Goal: Transaction & Acquisition: Purchase product/service

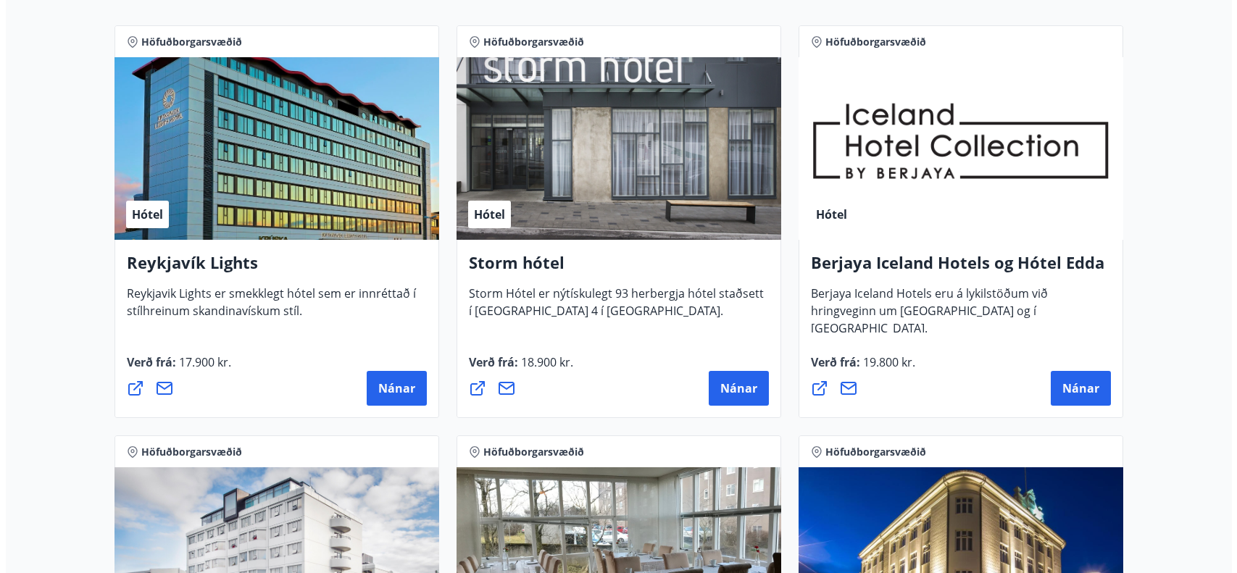
scroll to position [222, 0]
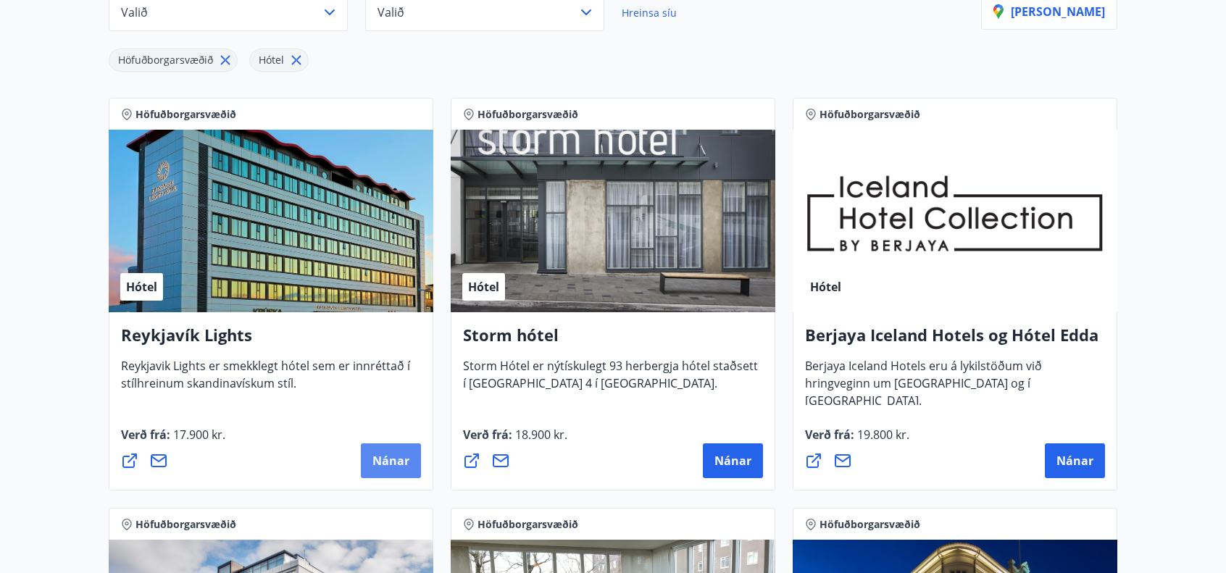
click at [371, 462] on button "Nánar" at bounding box center [391, 460] width 60 height 35
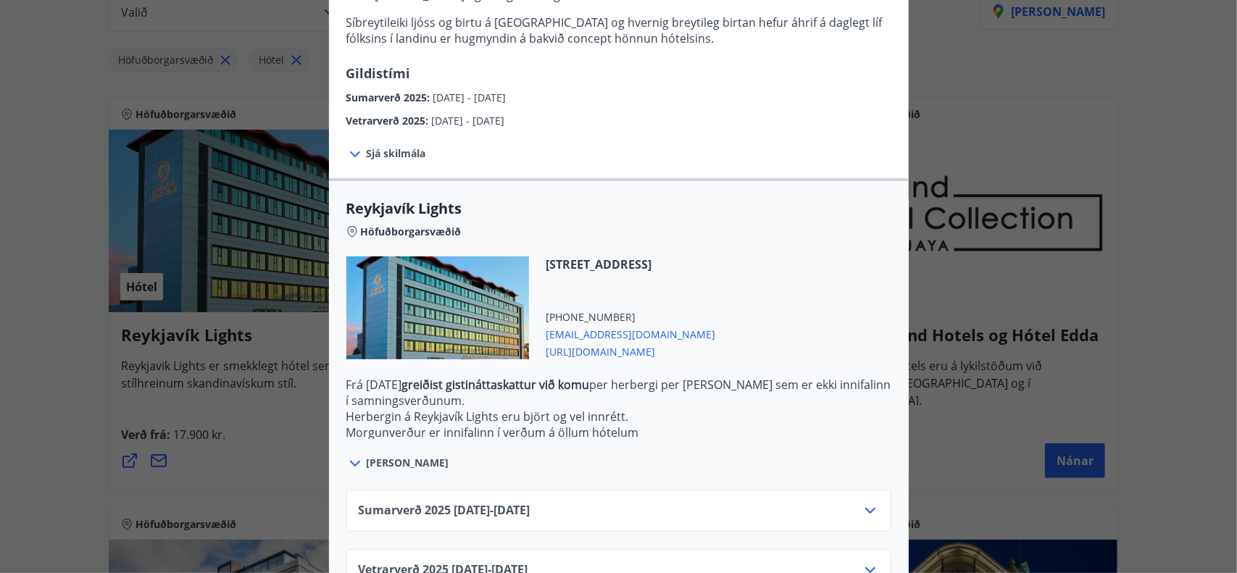
scroll to position [339, 0]
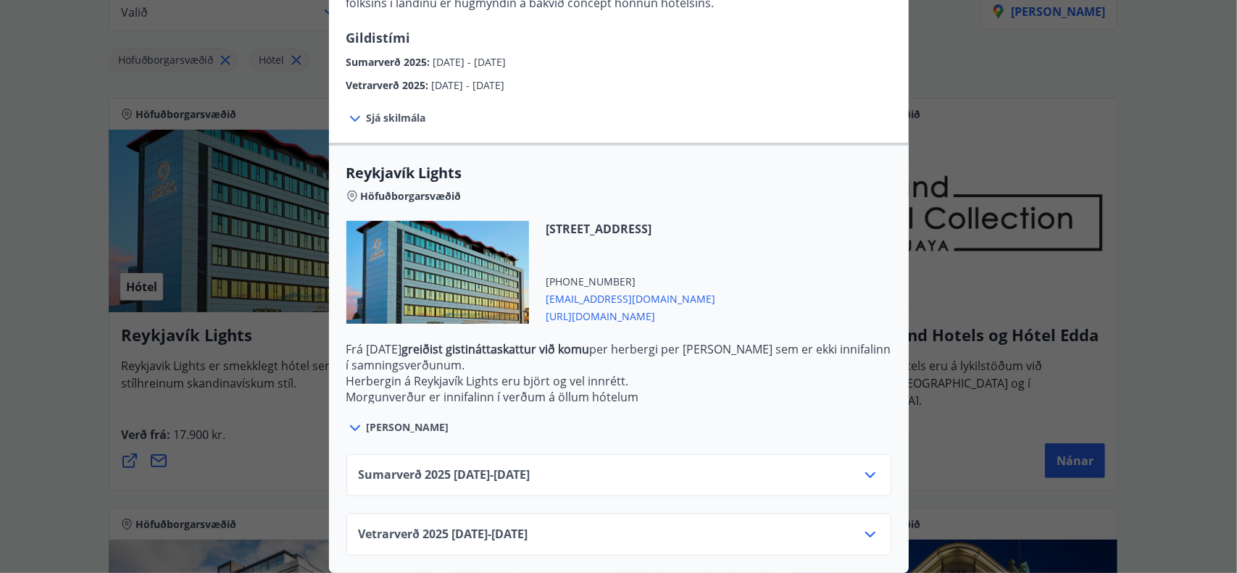
click at [862, 467] on icon at bounding box center [869, 475] width 17 height 17
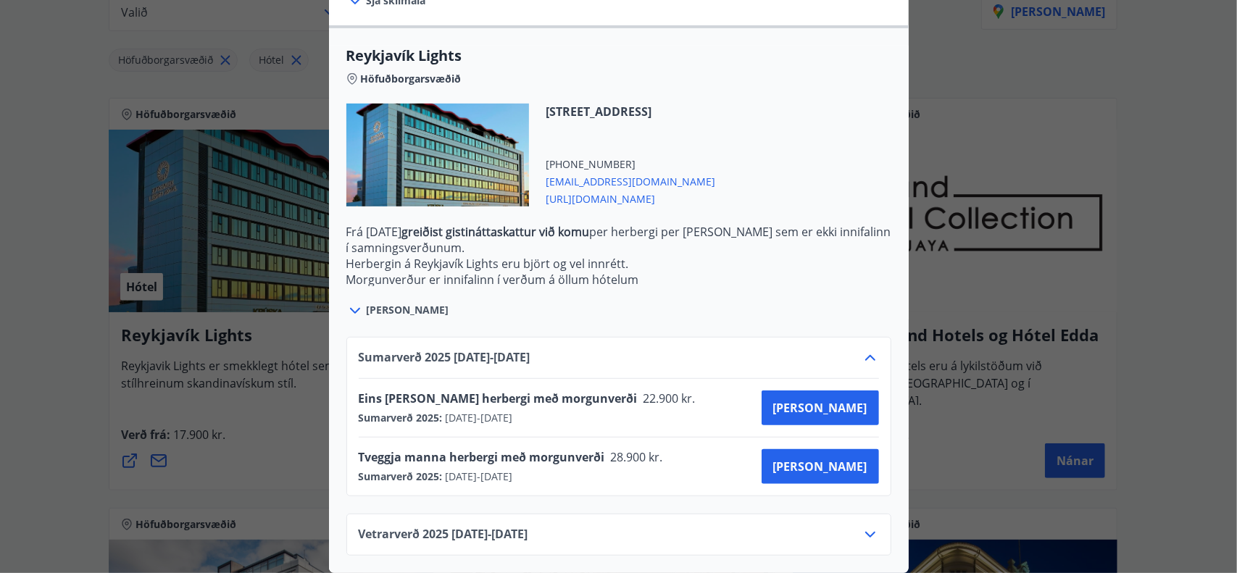
scroll to position [456, 0]
click at [839, 400] on span "[PERSON_NAME]" at bounding box center [820, 408] width 94 height 16
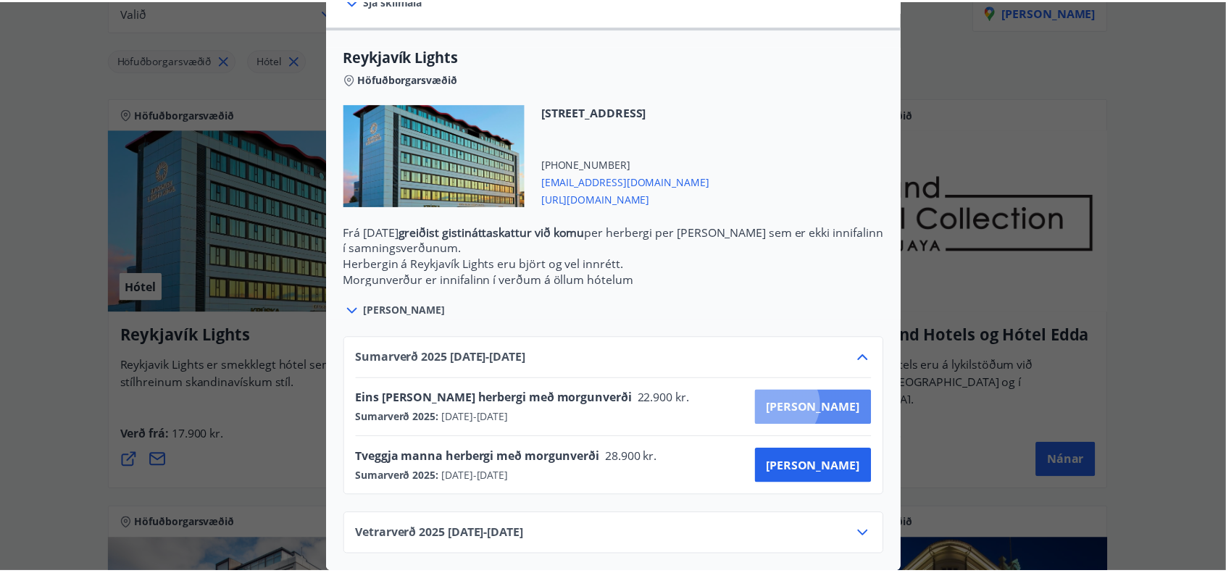
scroll to position [78, 0]
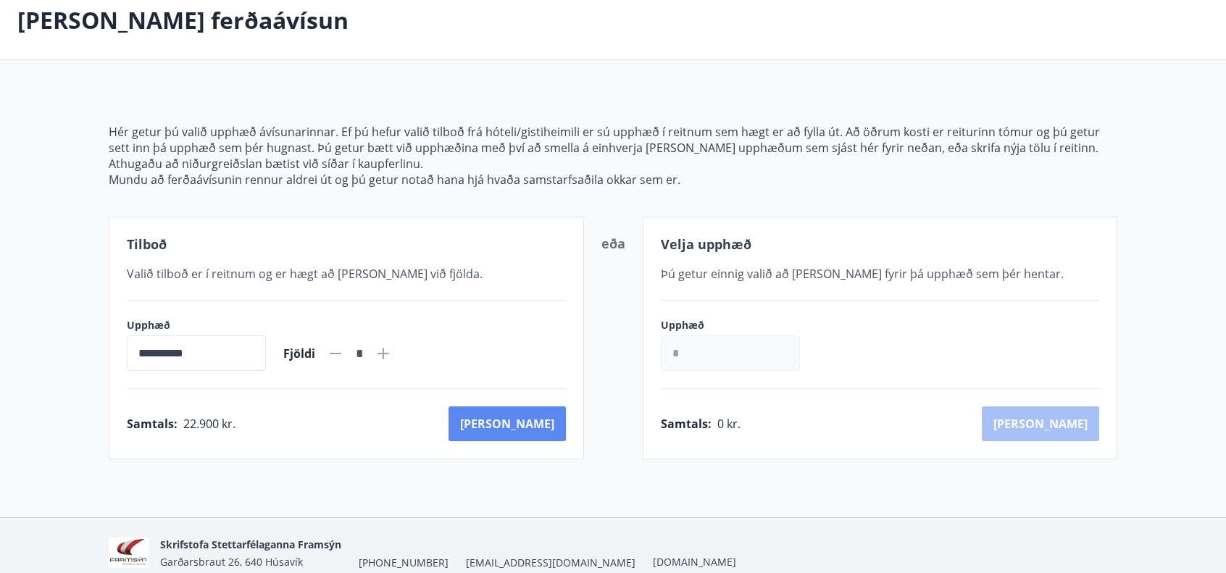
click at [537, 425] on button "[PERSON_NAME]" at bounding box center [506, 423] width 117 height 35
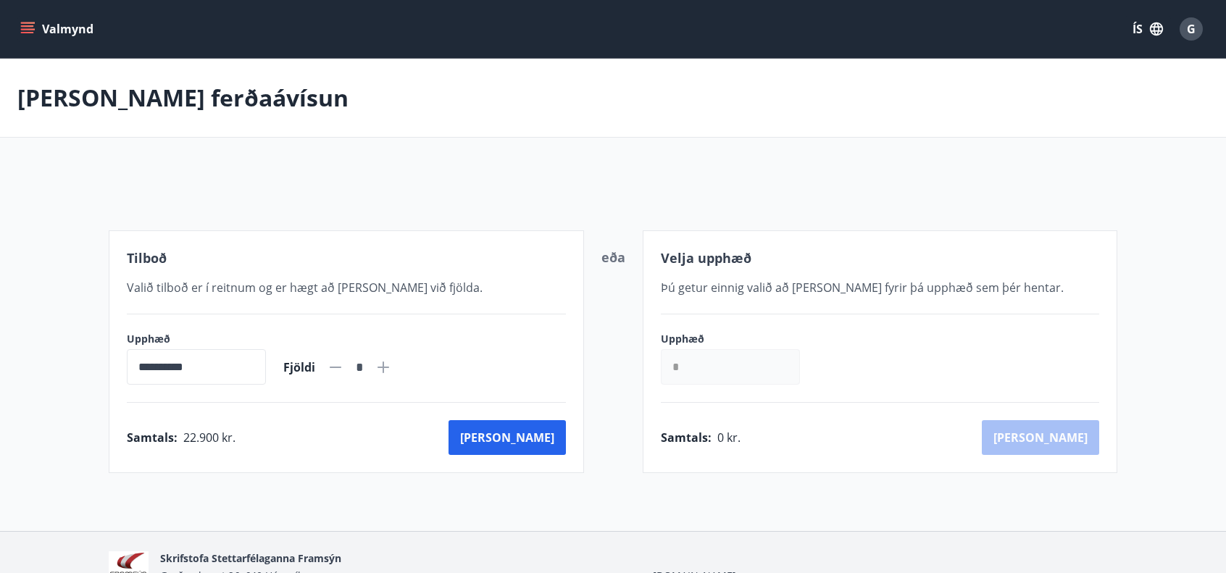
scroll to position [78, 0]
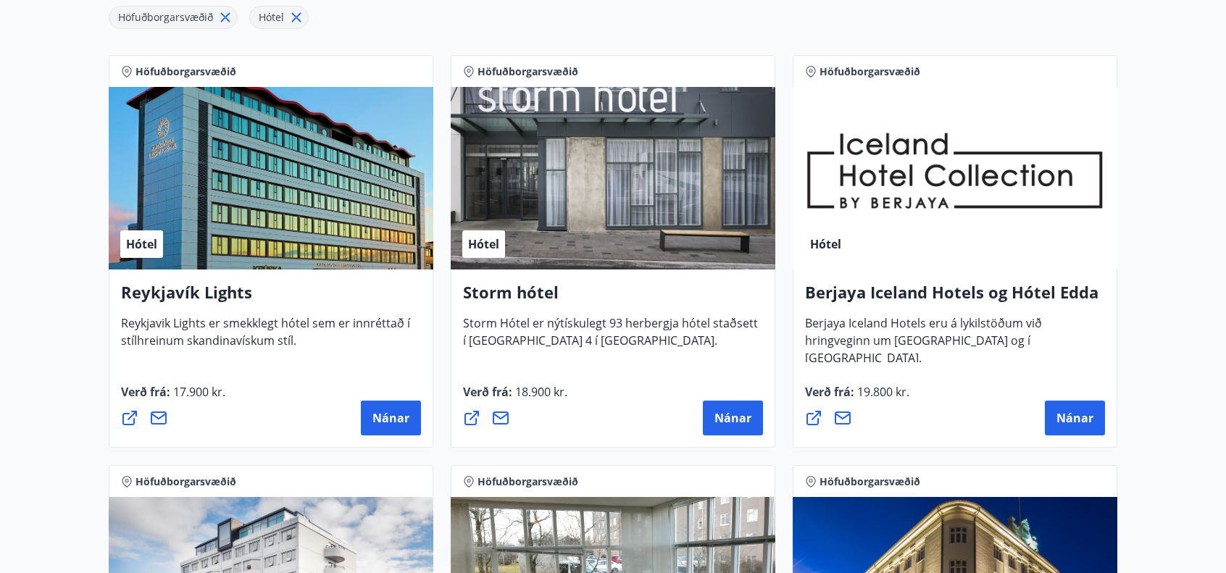
scroll to position [295, 0]
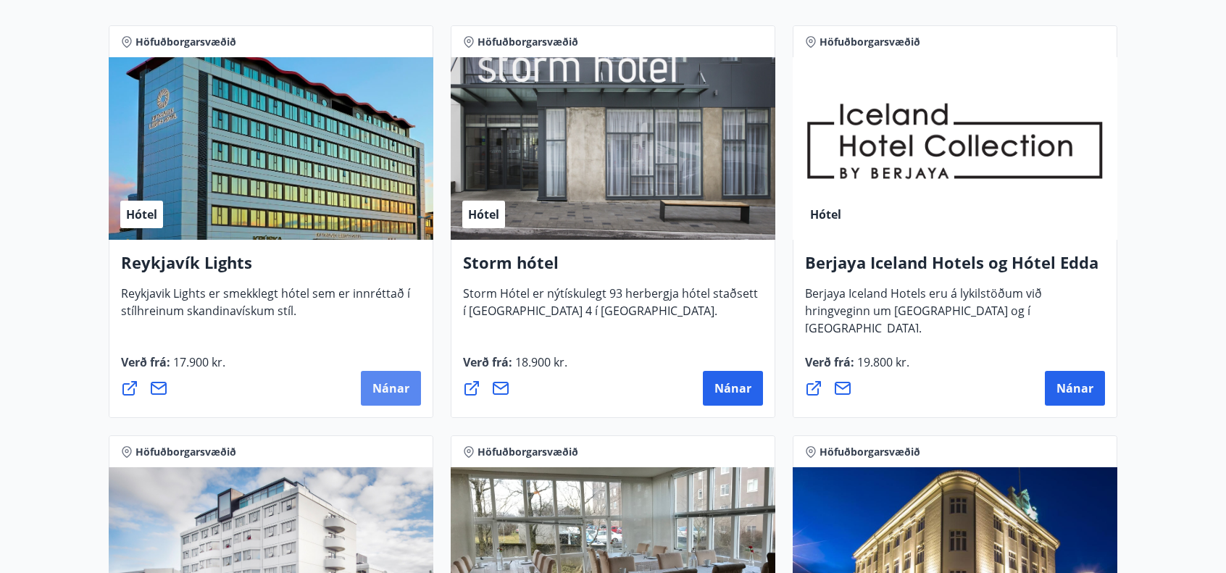
click at [383, 393] on span "Nánar" at bounding box center [390, 388] width 37 height 16
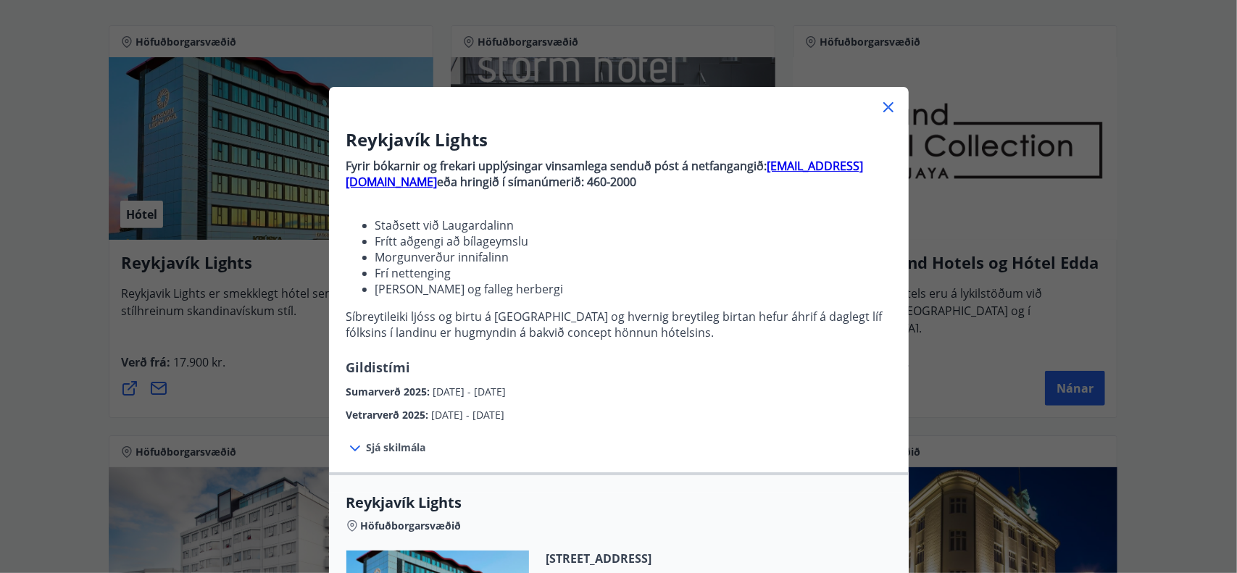
click at [881, 104] on icon at bounding box center [888, 107] width 17 height 17
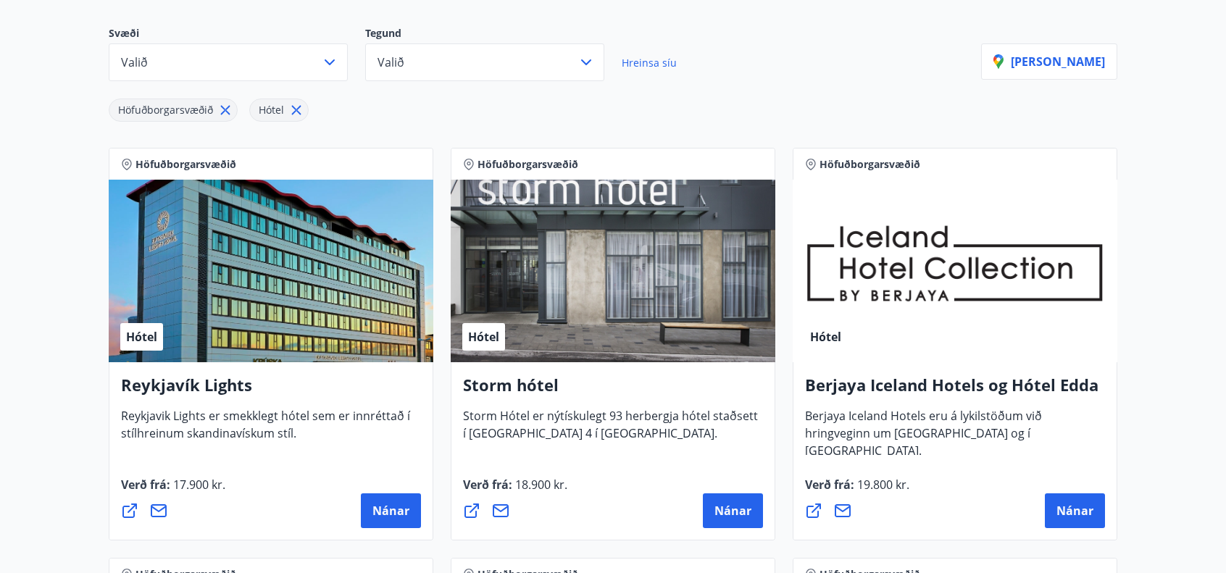
scroll to position [150, 0]
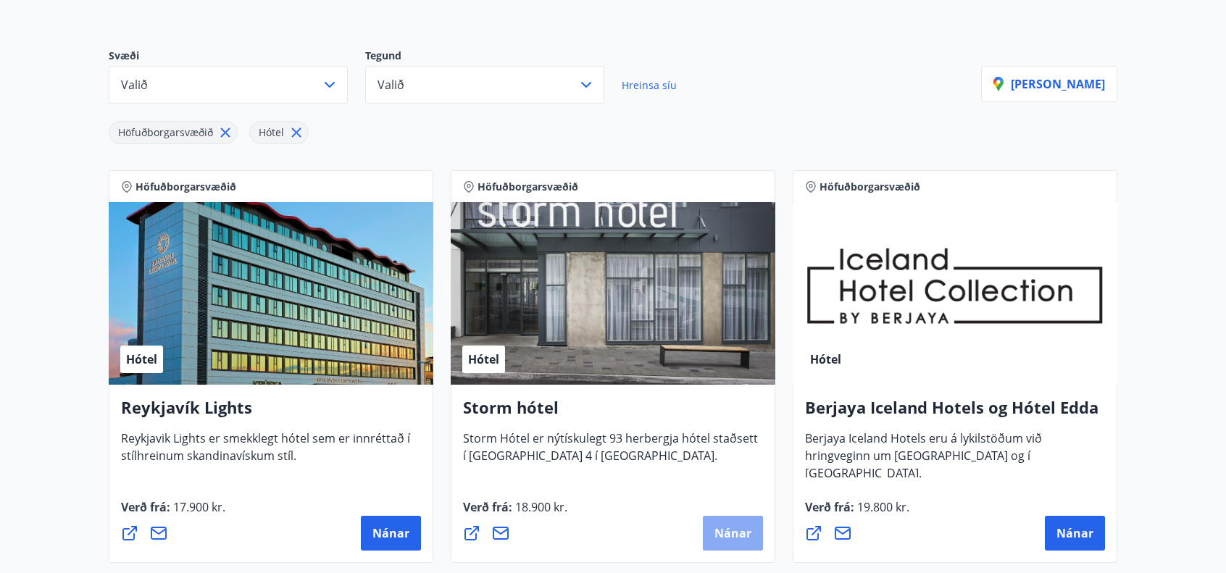
click at [727, 530] on span "Nánar" at bounding box center [732, 533] width 37 height 16
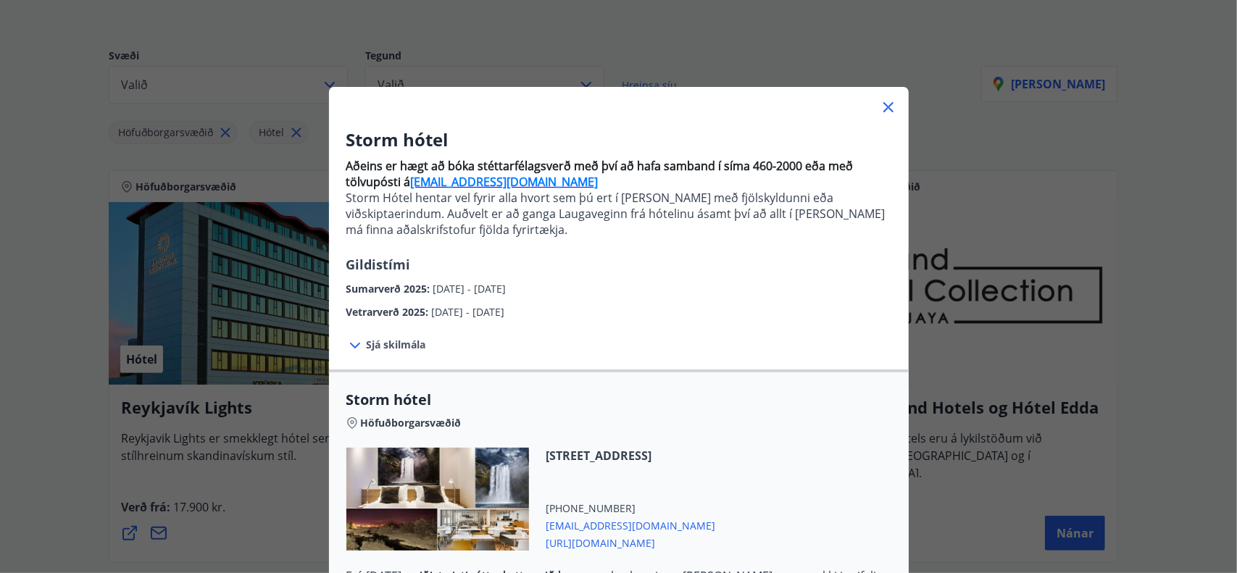
click at [882, 109] on icon at bounding box center [888, 107] width 17 height 17
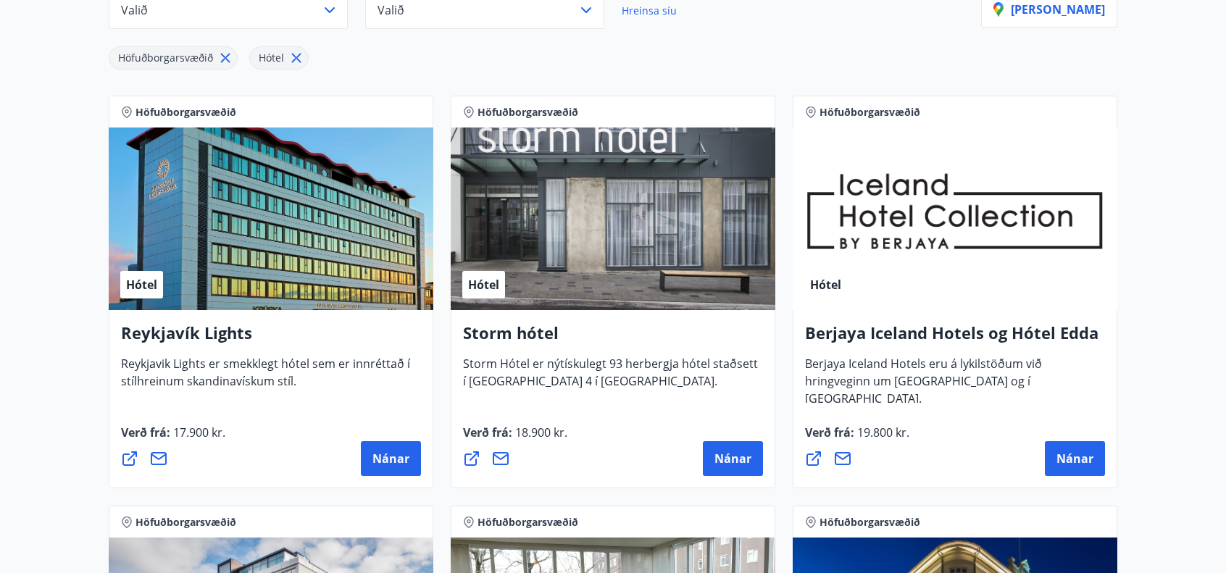
scroll to position [222, 0]
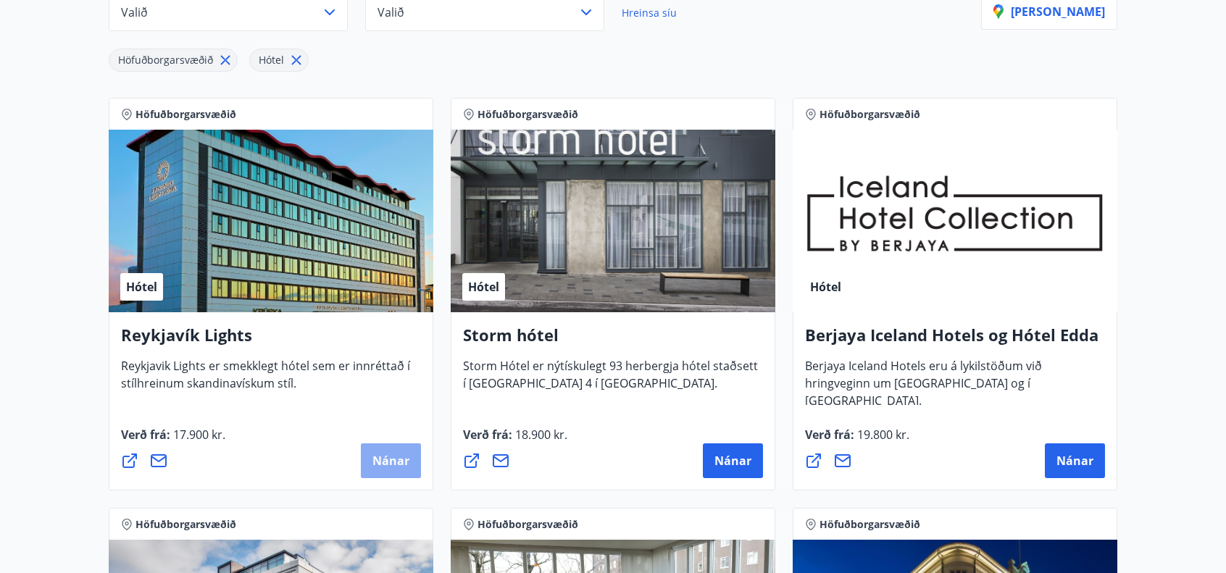
click at [406, 461] on span "Nánar" at bounding box center [390, 461] width 37 height 16
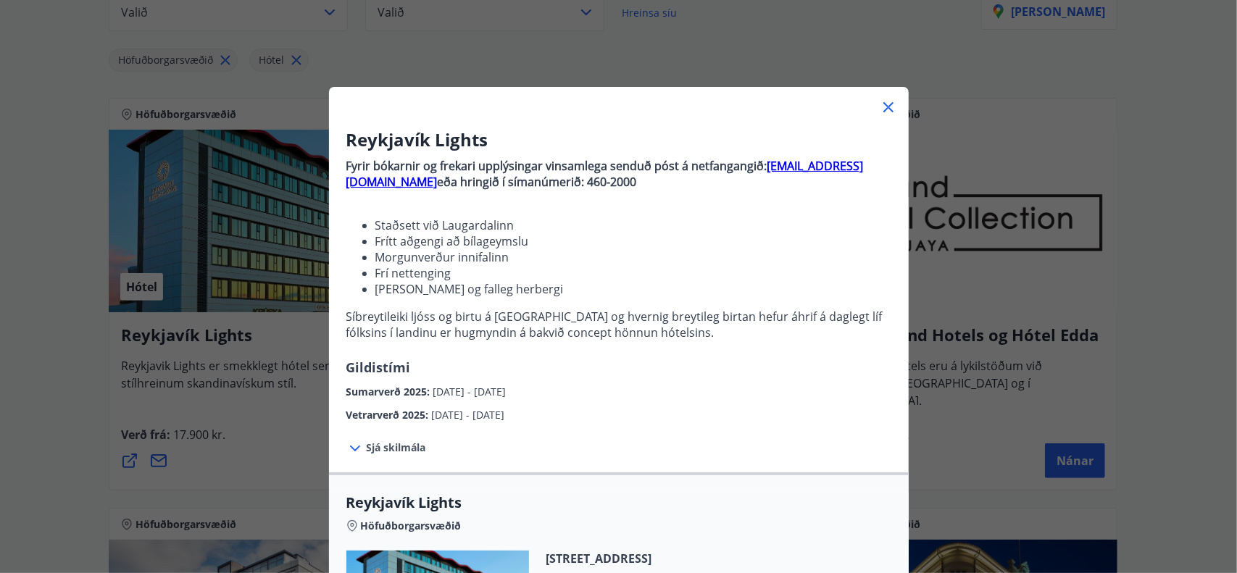
click at [883, 104] on icon at bounding box center [888, 107] width 10 height 10
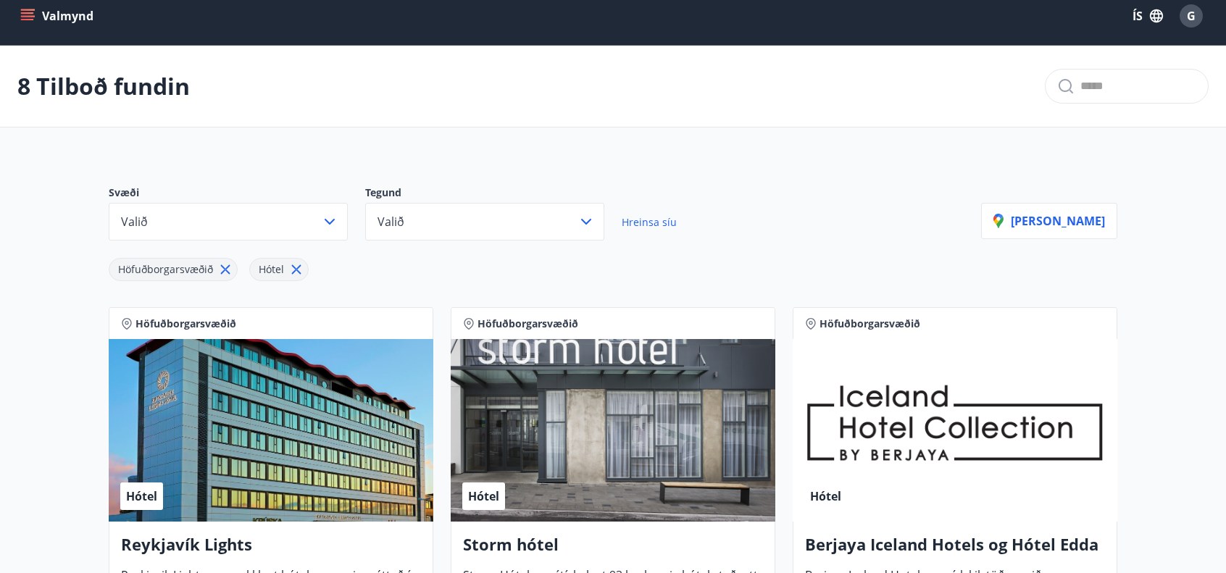
scroll to position [0, 0]
